Goal: Information Seeking & Learning: Learn about a topic

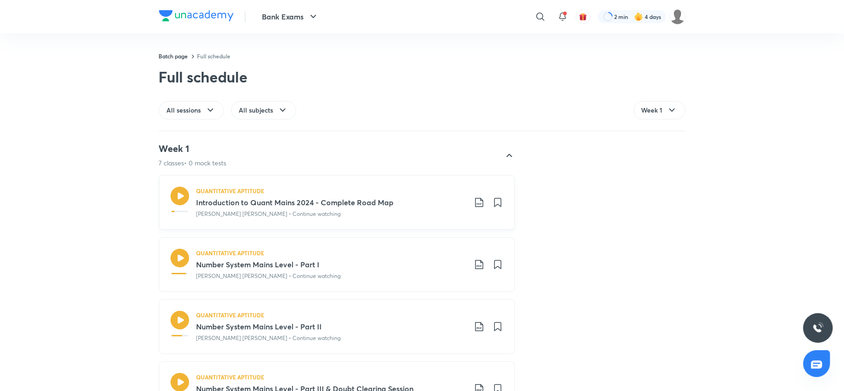
click at [178, 193] on icon at bounding box center [179, 196] width 19 height 19
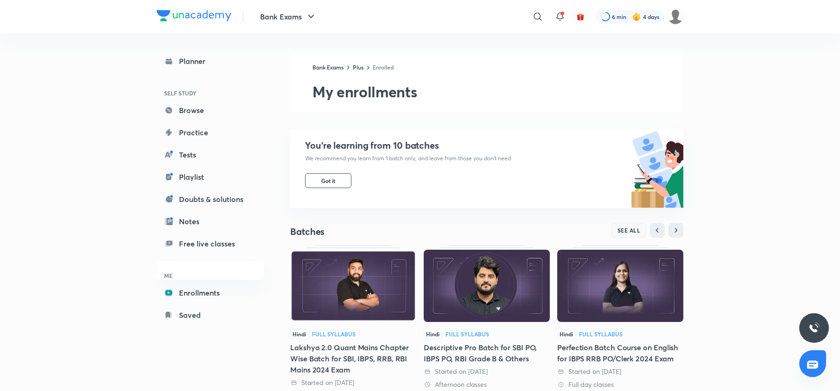
click at [629, 229] on span "SEE ALL" at bounding box center [629, 230] width 23 height 6
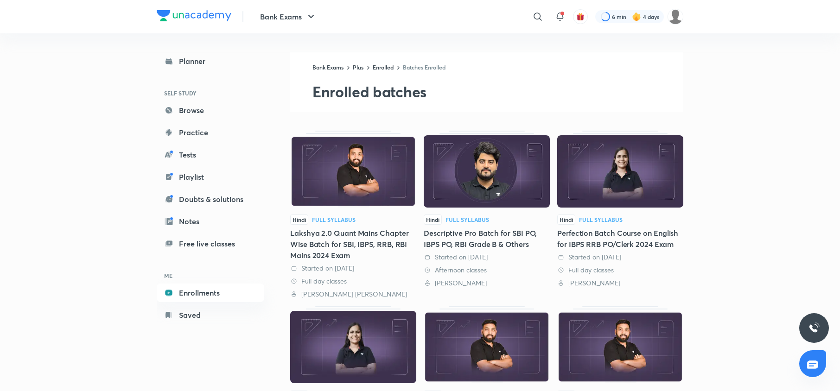
scroll to position [173, 0]
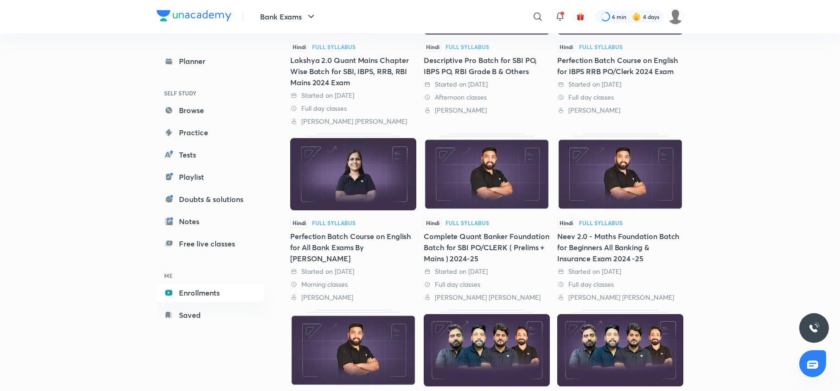
click at [640, 175] on img at bounding box center [620, 174] width 126 height 72
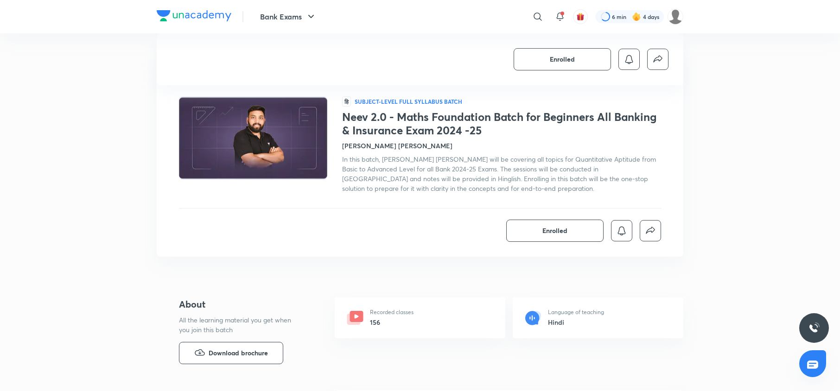
scroll to position [266, 0]
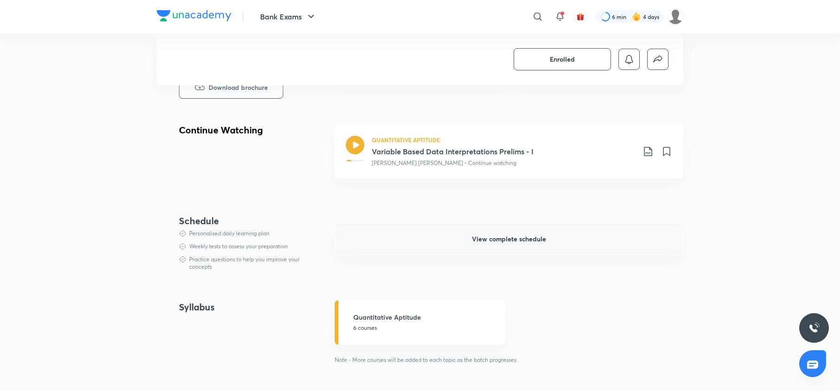
click at [465, 240] on button "View complete schedule" at bounding box center [509, 239] width 349 height 32
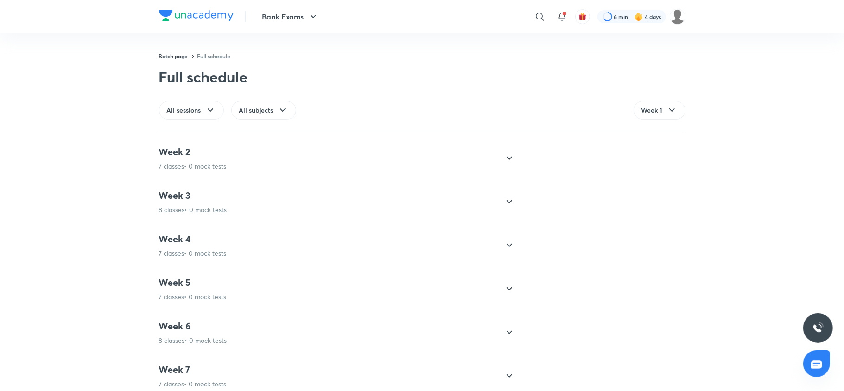
scroll to position [740, 0]
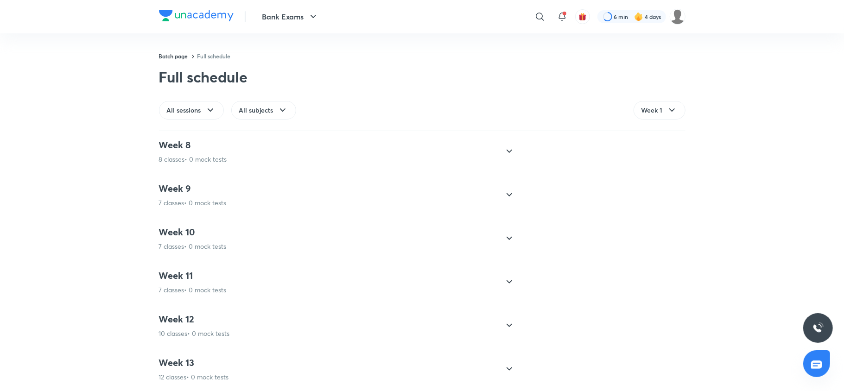
click at [217, 238] on h4 "Week 10" at bounding box center [193, 232] width 68 height 12
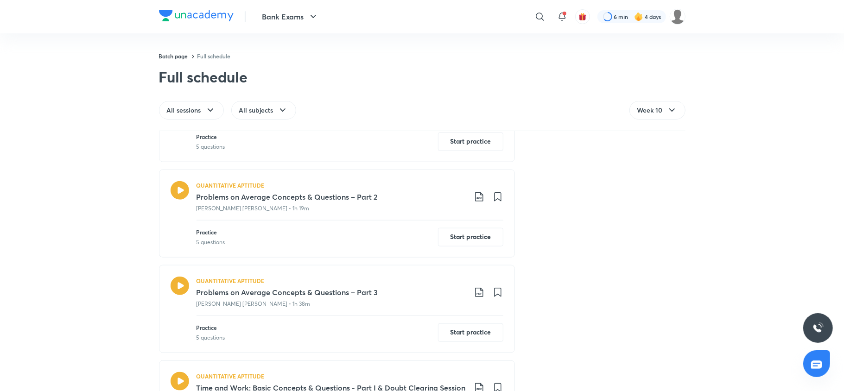
scroll to position [935, 0]
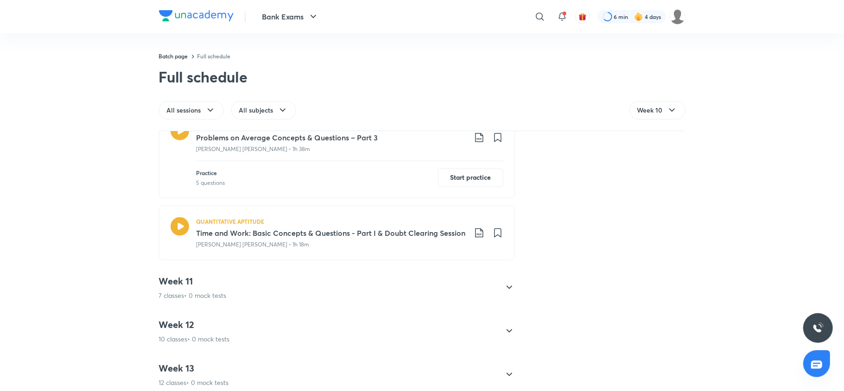
click at [177, 232] on icon at bounding box center [179, 226] width 19 height 19
